Goal: Entertainment & Leisure: Consume media (video, audio)

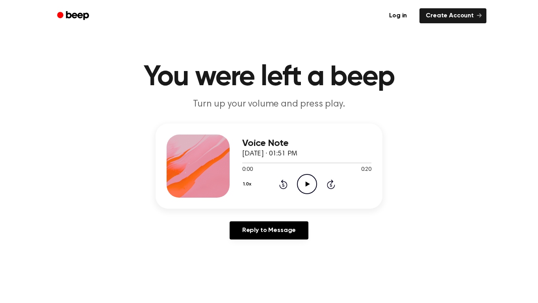
click at [304, 182] on icon "Play Audio" at bounding box center [307, 184] width 20 height 20
click at [306, 189] on icon "Pause Audio" at bounding box center [307, 184] width 20 height 20
click at [286, 185] on icon "Rewind 5 seconds" at bounding box center [283, 184] width 9 height 10
click at [285, 185] on icon "Rewind 5 seconds" at bounding box center [283, 184] width 9 height 10
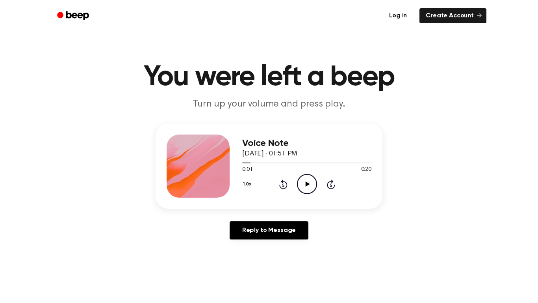
click at [285, 185] on icon "Rewind 5 seconds" at bounding box center [283, 184] width 9 height 10
click at [306, 183] on icon at bounding box center [308, 183] width 4 height 5
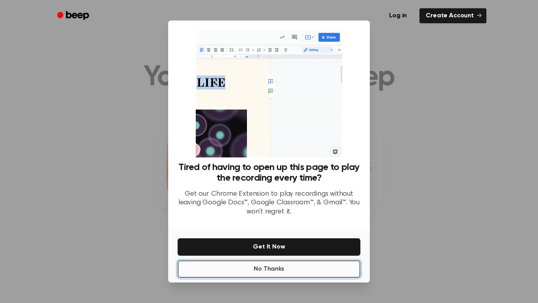
click at [316, 266] on button "No Thanks" at bounding box center [269, 268] width 183 height 17
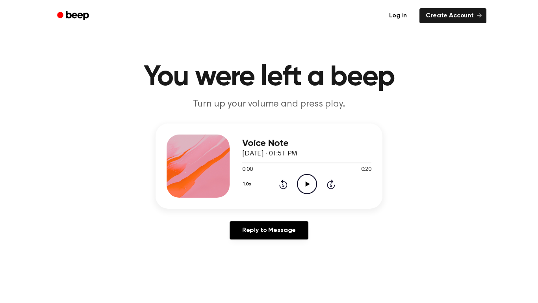
click at [305, 187] on icon "Play Audio" at bounding box center [307, 184] width 20 height 20
click at [307, 186] on icon "Pause Audio" at bounding box center [307, 184] width 20 height 20
